Goal: Task Accomplishment & Management: Manage account settings

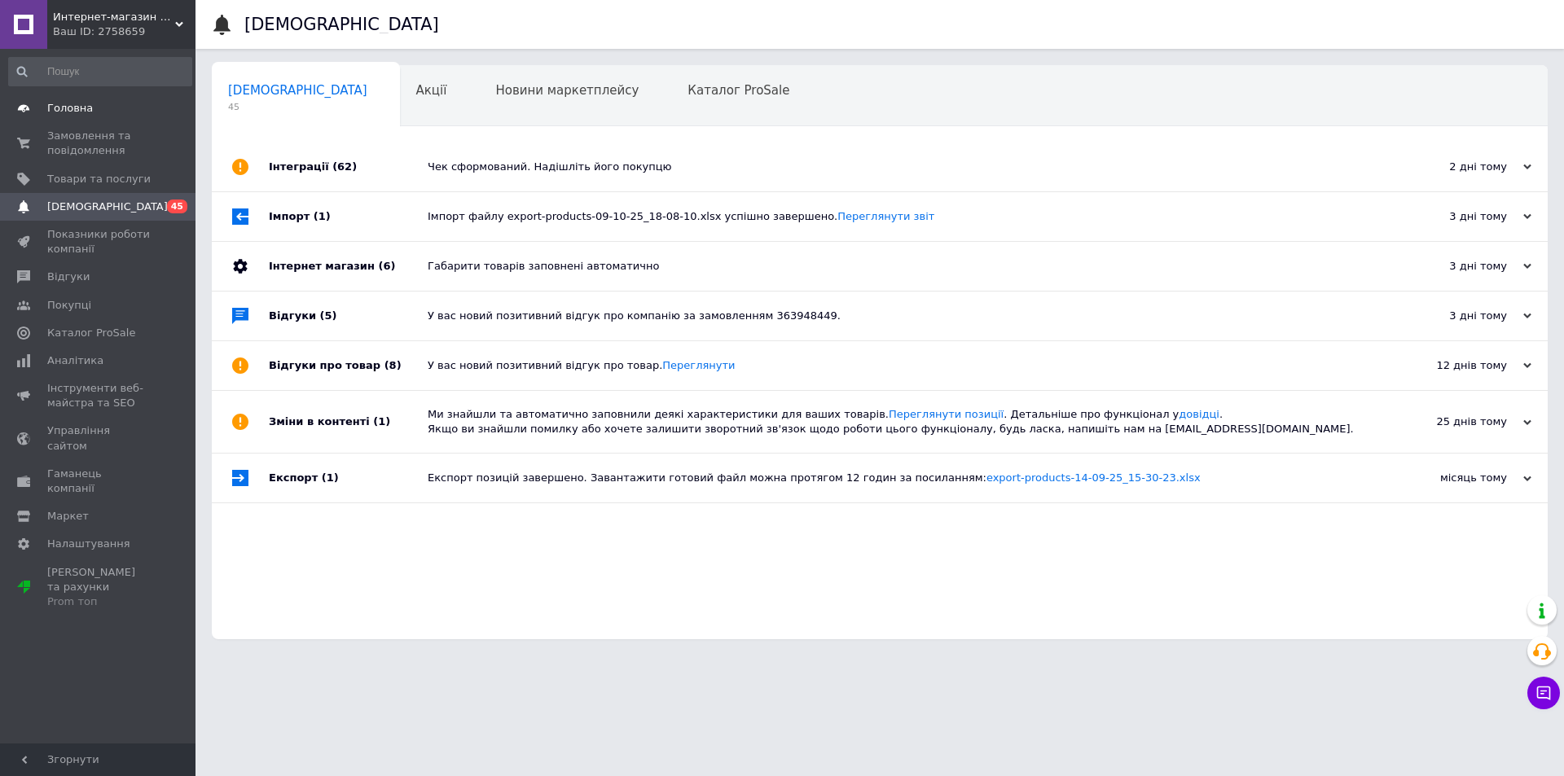
click at [72, 109] on span "Головна" at bounding box center [70, 108] width 46 height 15
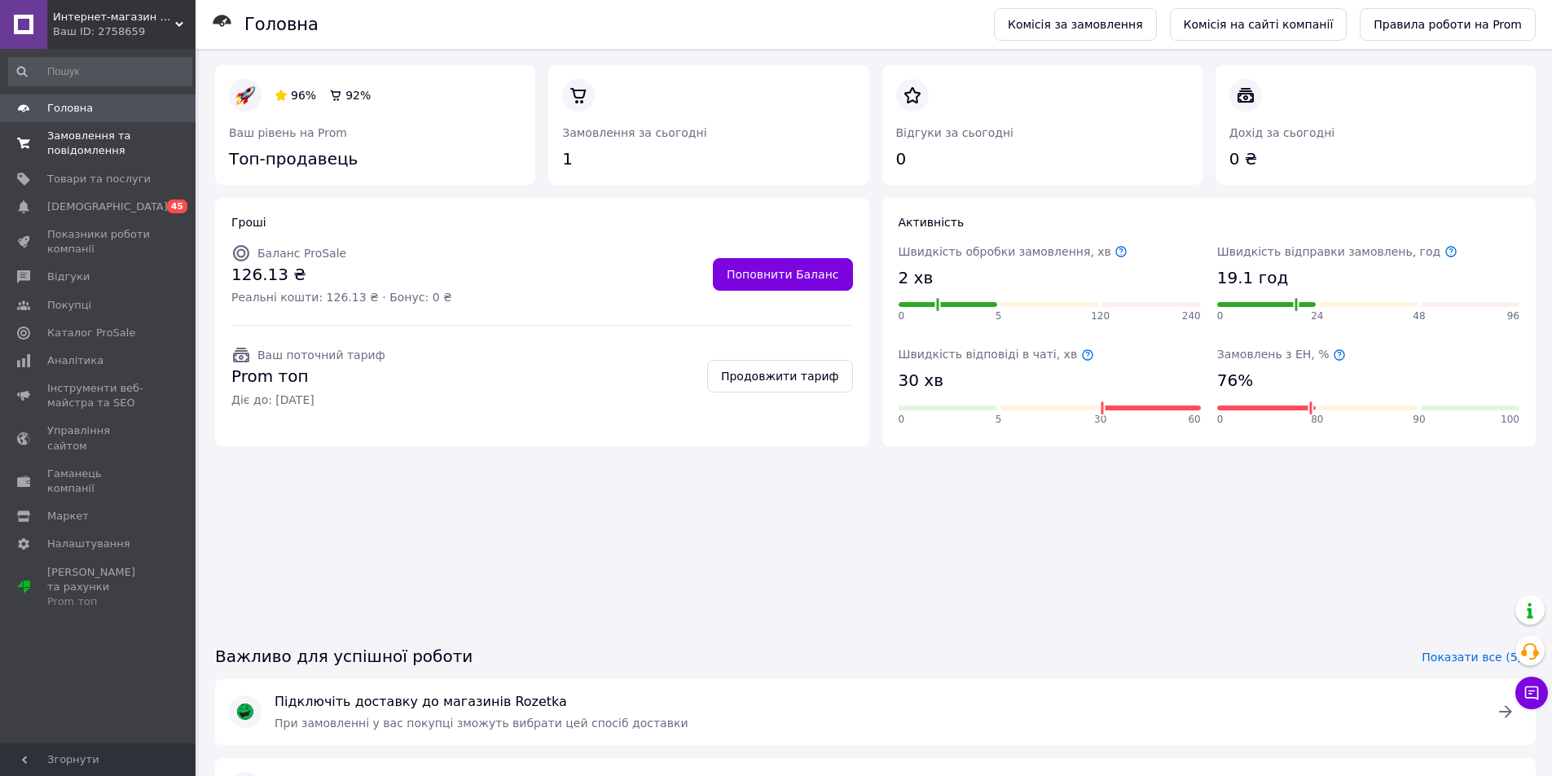
click at [81, 155] on span "Замовлення та повідомлення" at bounding box center [98, 143] width 103 height 29
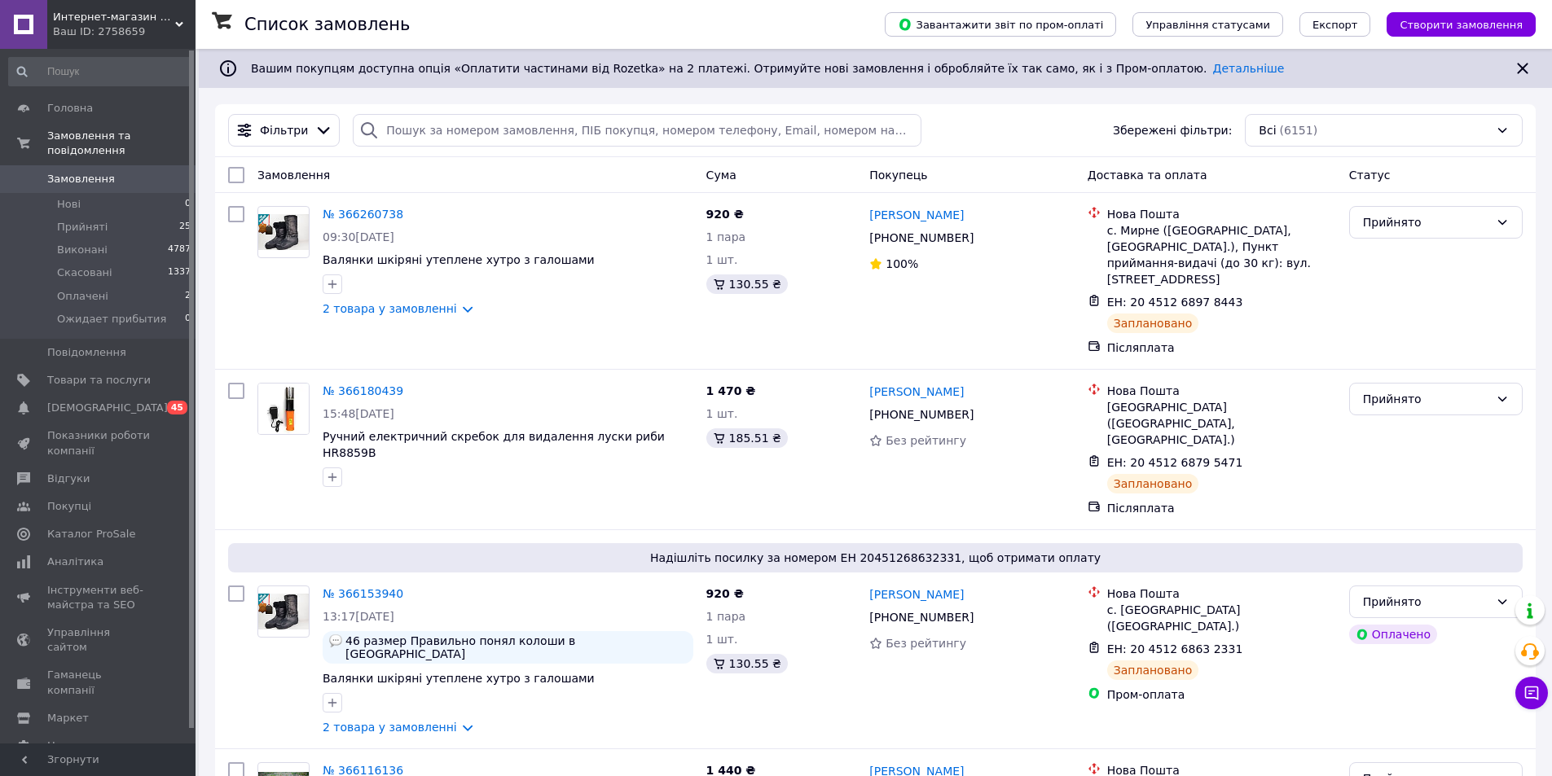
click at [174, 32] on div "Ваш ID: 2758659" at bounding box center [124, 31] width 143 height 15
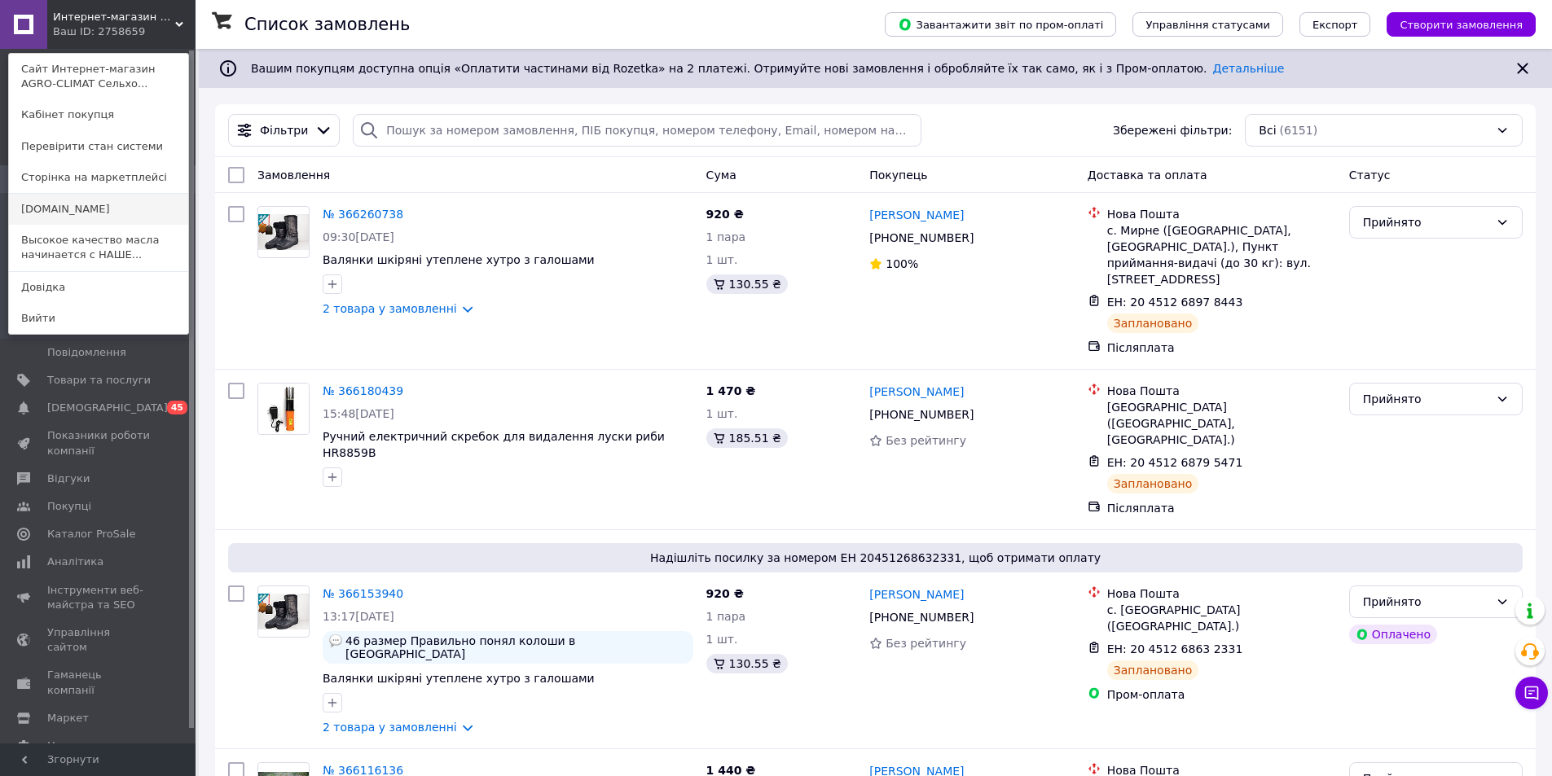
click at [105, 208] on link "[DOMAIN_NAME]" at bounding box center [98, 209] width 179 height 31
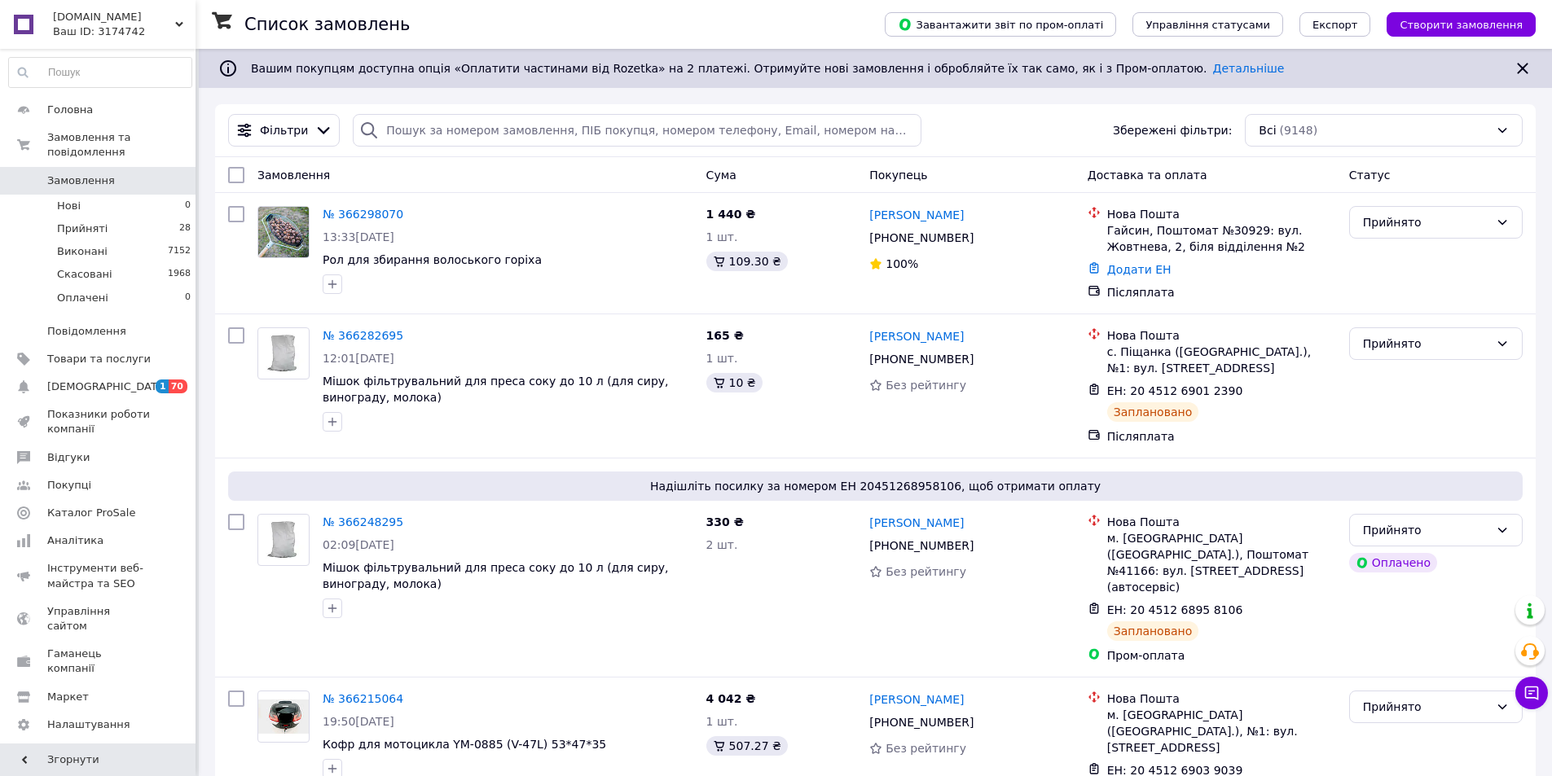
click at [172, 24] on div "Ваш ID: 3174742" at bounding box center [124, 31] width 143 height 15
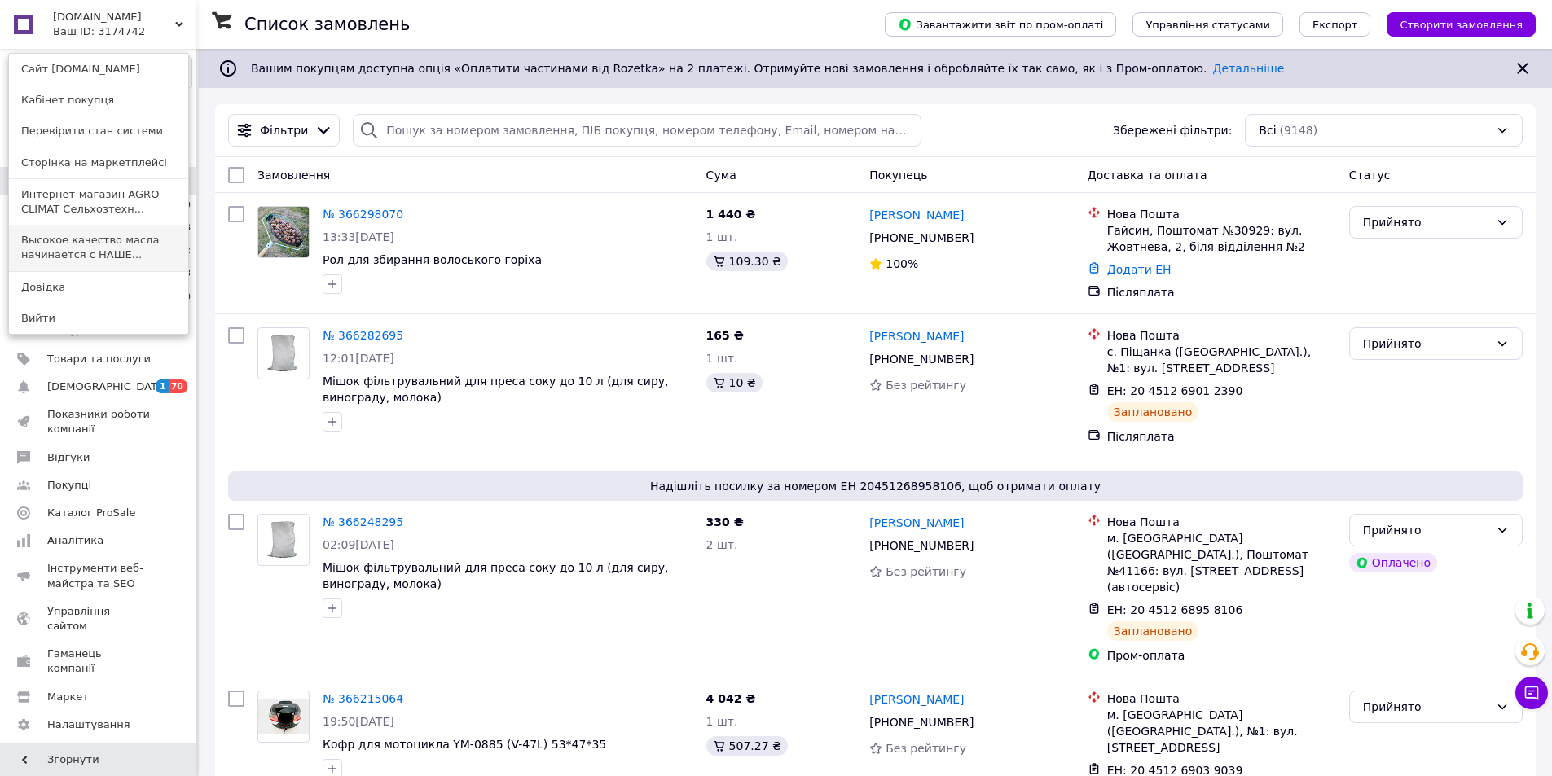
click at [94, 244] on link "Высокое качество масла начинается с НАШЕ..." at bounding box center [98, 248] width 179 height 46
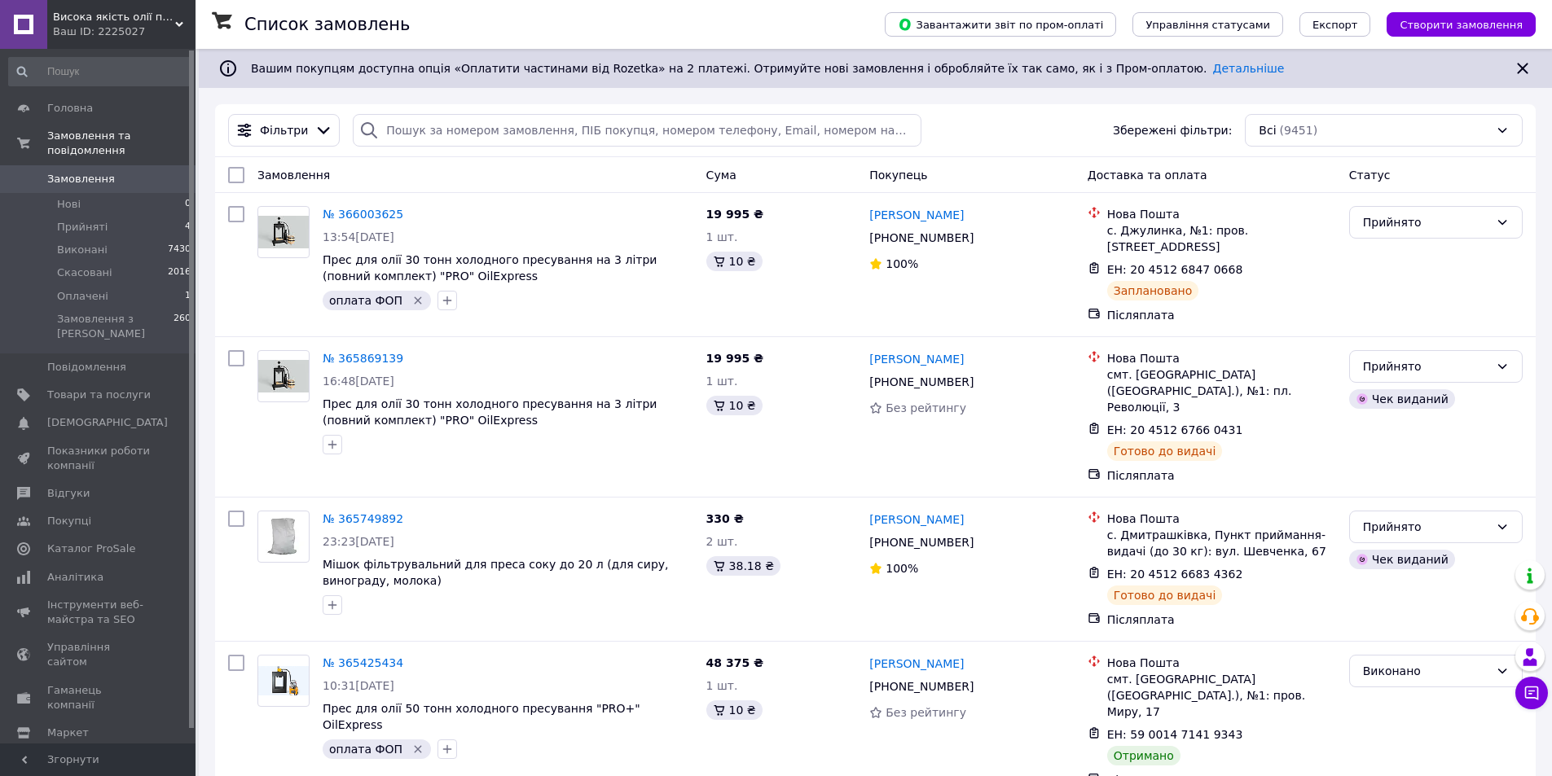
click at [175, 21] on icon at bounding box center [179, 24] width 8 height 8
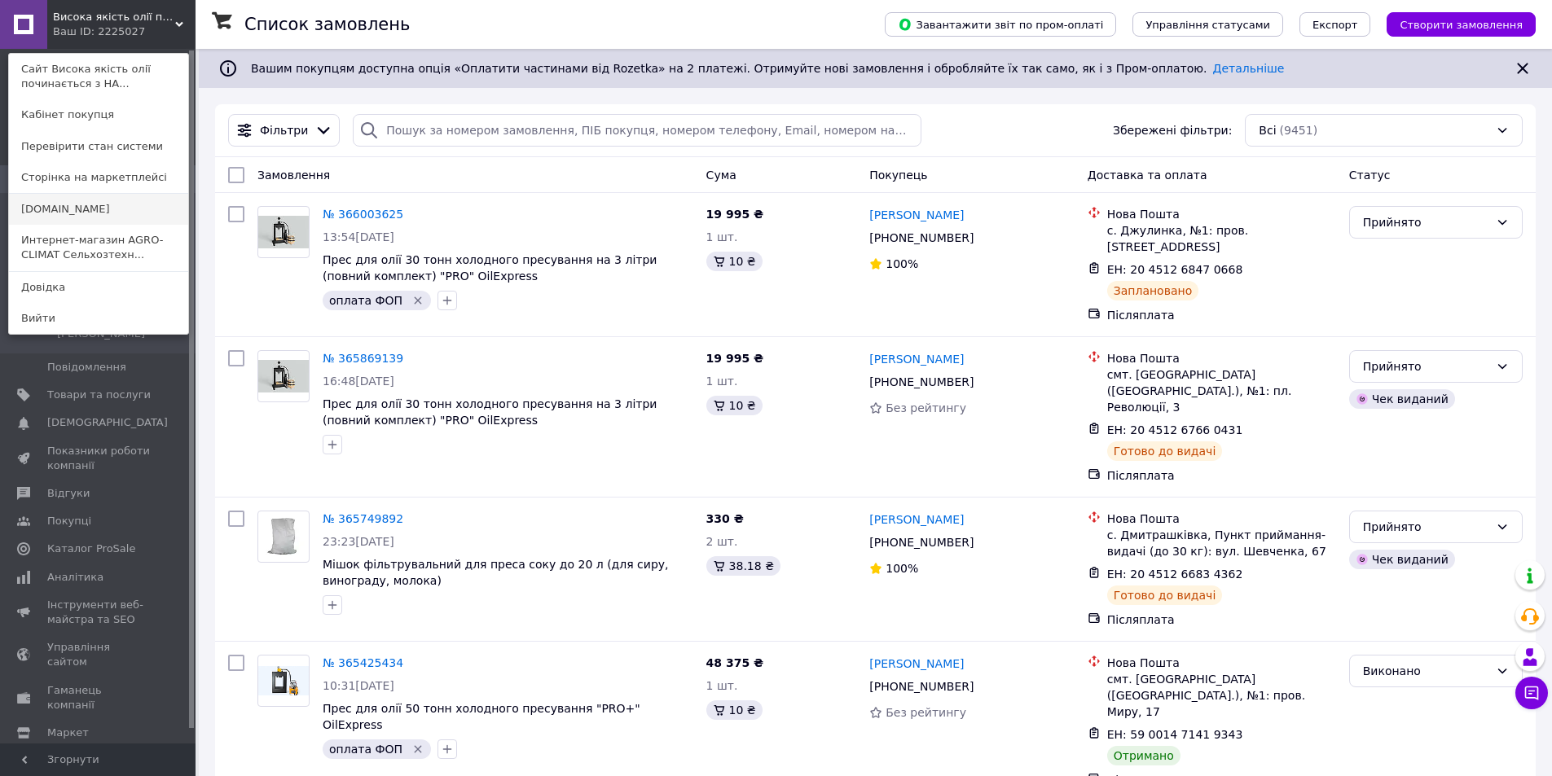
click at [77, 195] on link "[DOMAIN_NAME]" at bounding box center [98, 209] width 179 height 31
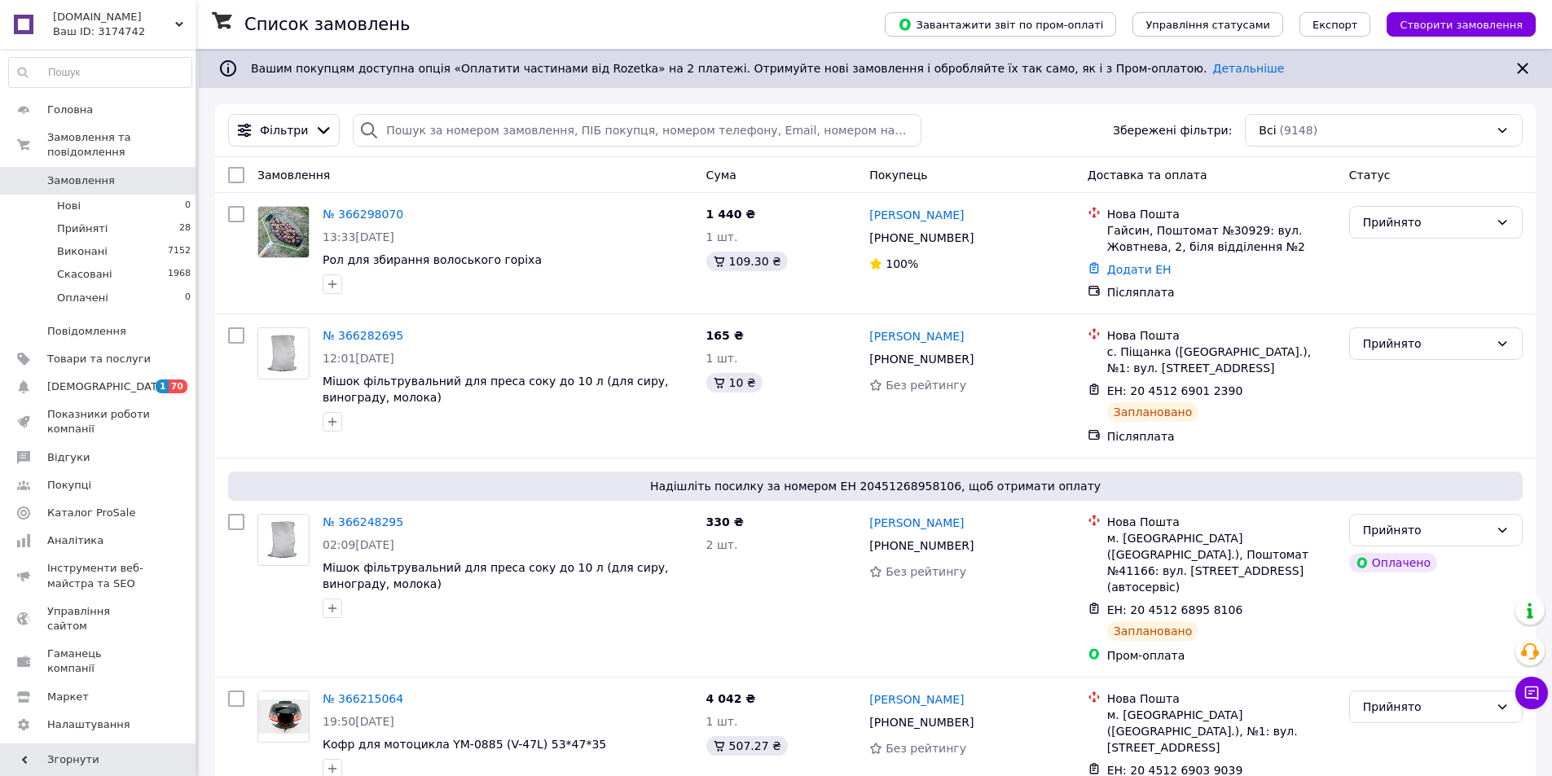
click at [179, 21] on icon at bounding box center [179, 24] width 8 height 8
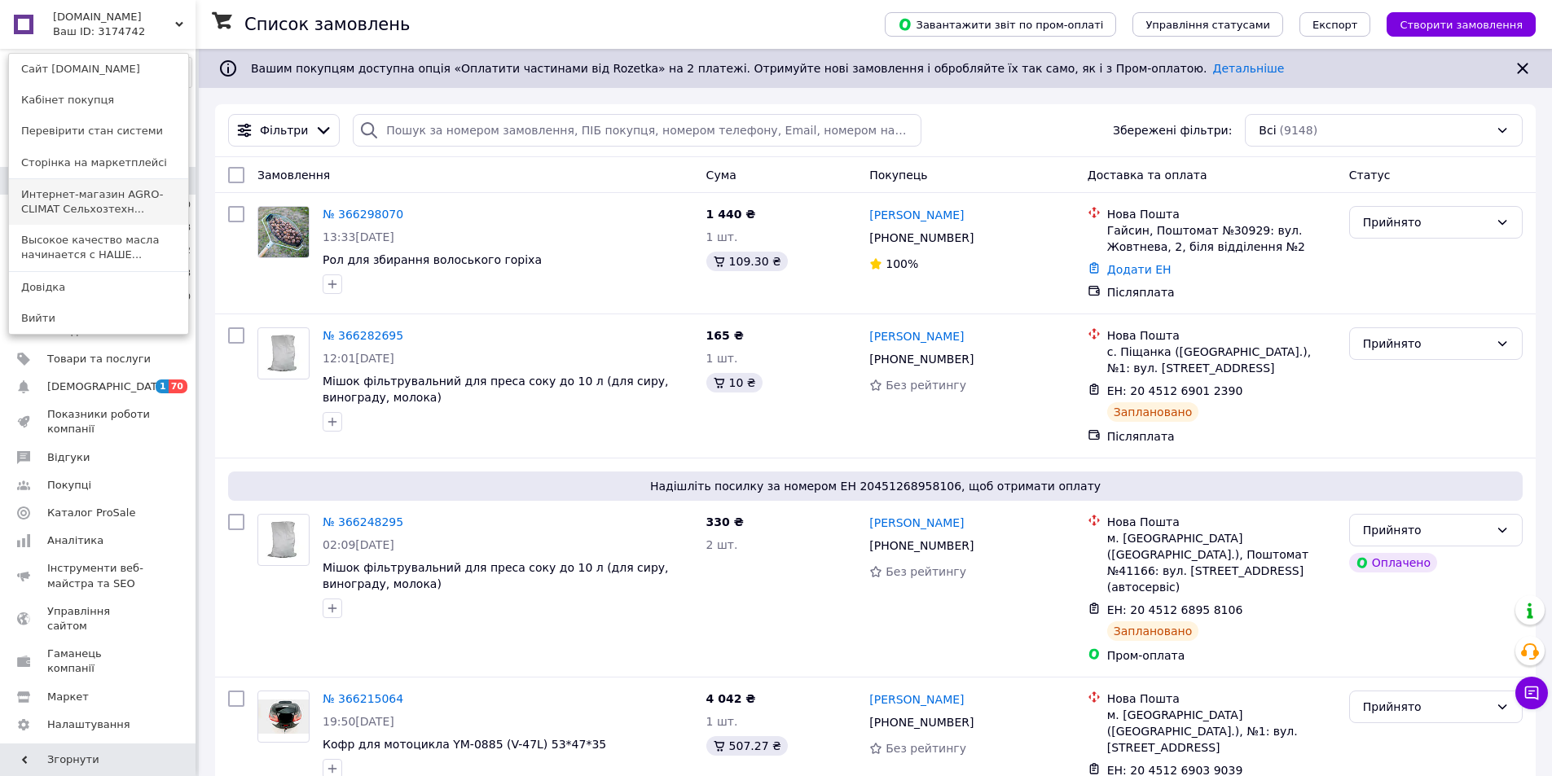
click at [112, 207] on link "Интернет-магазин AGRO-CLIMAT Сельхозтехн..." at bounding box center [98, 202] width 179 height 46
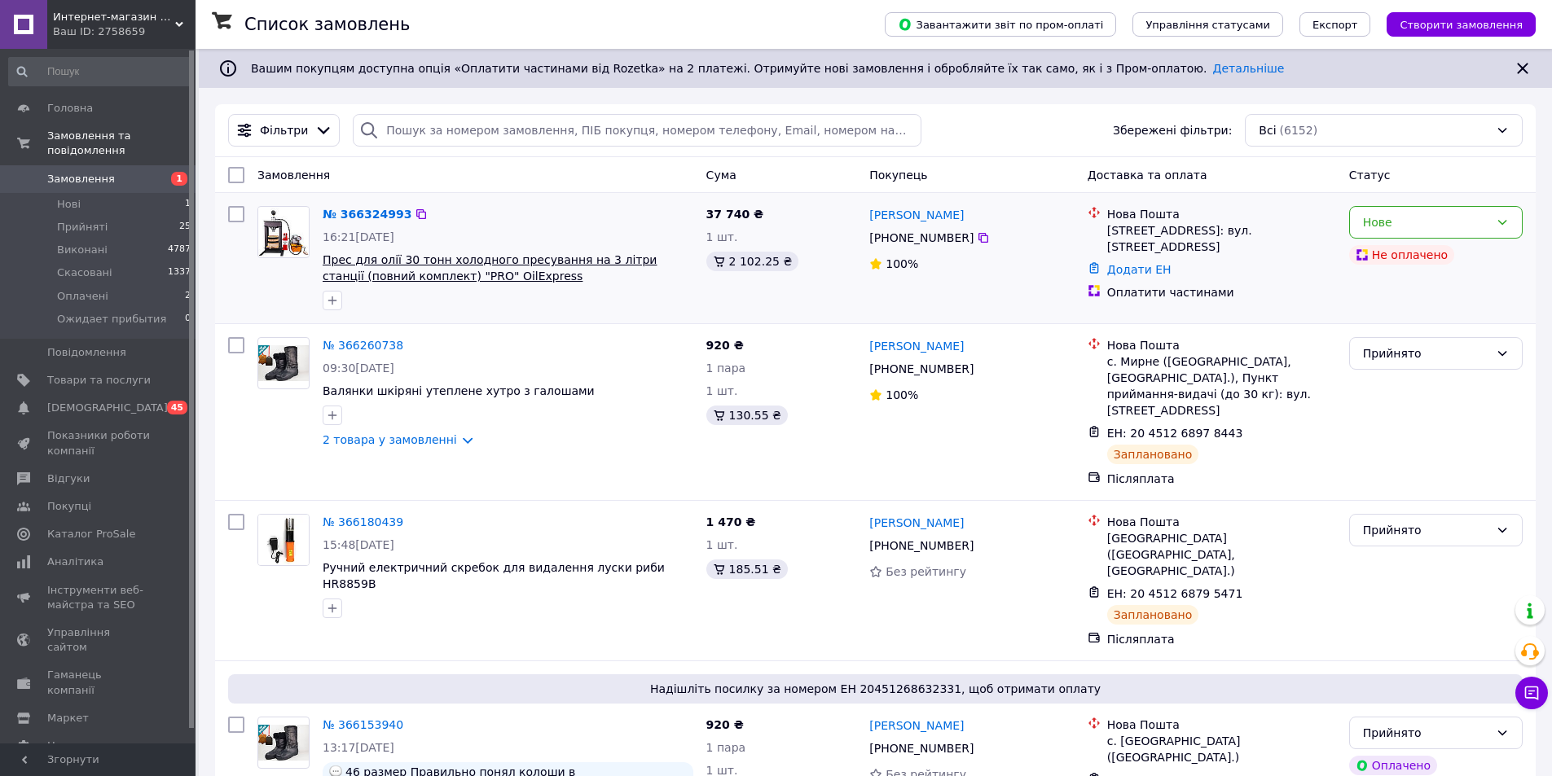
click at [483, 270] on span "Прес для олії 30 тонн холодного пресування на 3 літри станції (повний комплект)…" at bounding box center [490, 267] width 334 height 29
click at [112, 401] on span "[DEMOGRAPHIC_DATA]" at bounding box center [98, 408] width 103 height 15
